Goal: Navigation & Orientation: Understand site structure

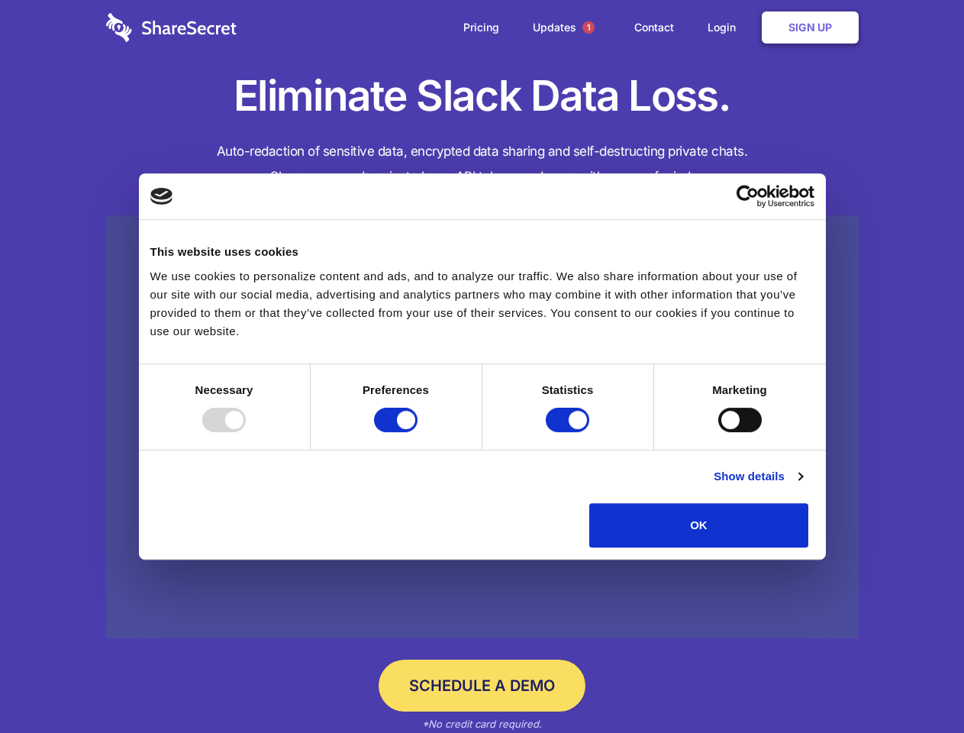
click at [246, 432] on div at bounding box center [224, 420] width 44 height 24
click at [418, 432] on input "Preferences" at bounding box center [396, 420] width 44 height 24
checkbox input "false"
click at [570, 432] on input "Statistics" at bounding box center [568, 420] width 44 height 24
checkbox input "false"
